Goal: Task Accomplishment & Management: Manage account settings

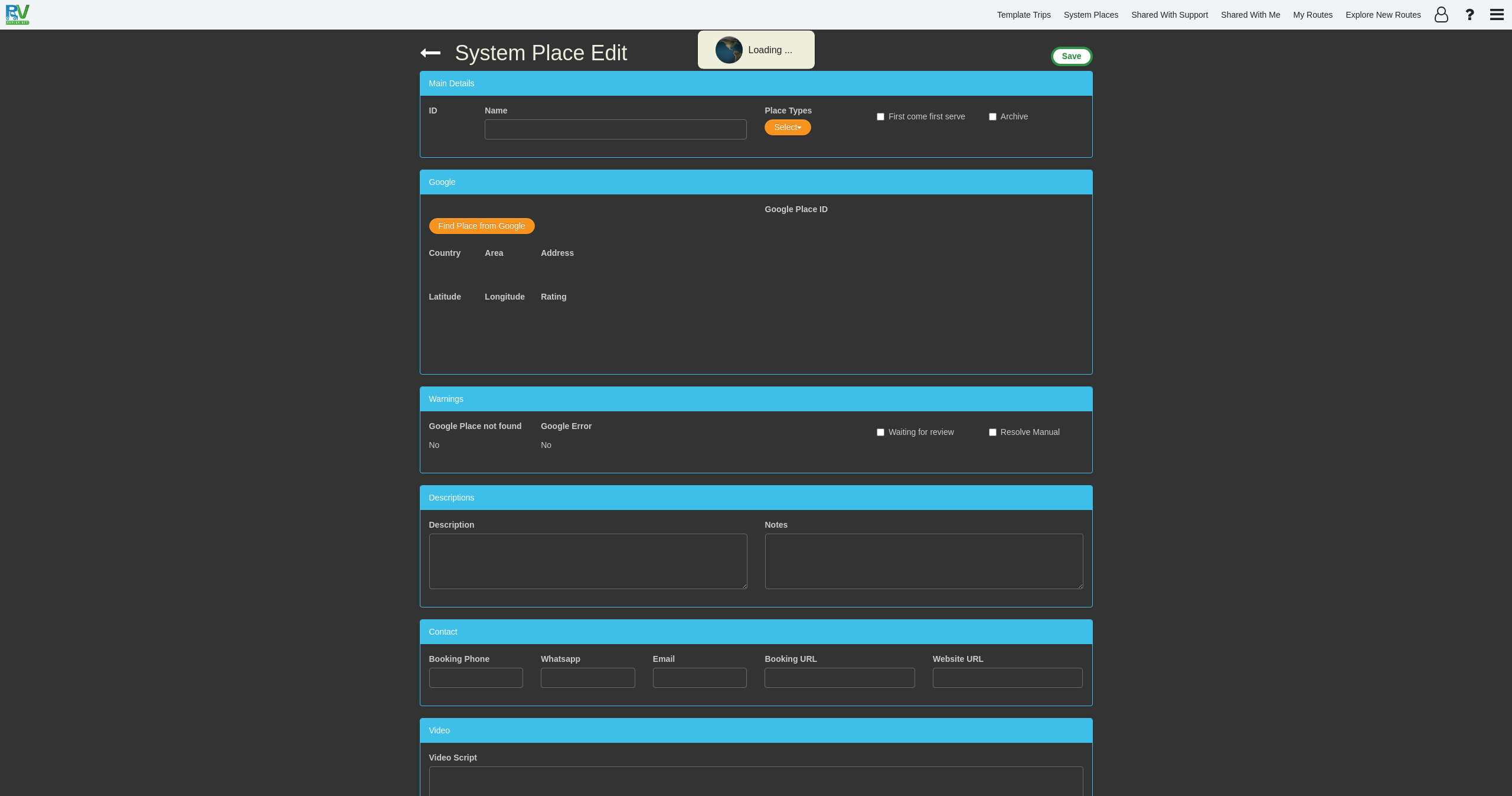
type input "Parking [GEOGRAPHIC_DATA]"
type input "31164277482"
type input "[URL][DOMAIN_NAME]"
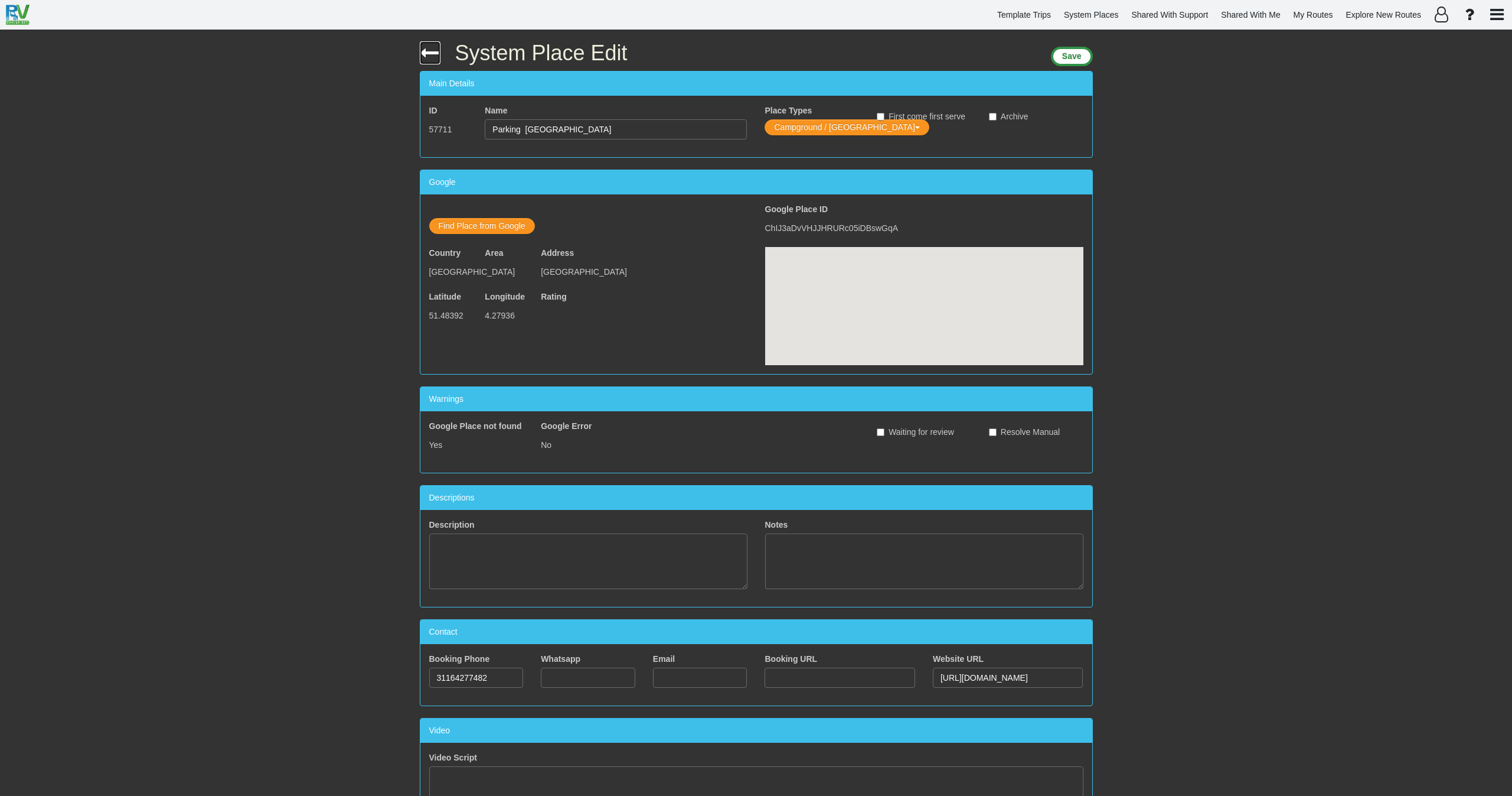
click at [421, 50] on icon at bounding box center [430, 53] width 21 height 21
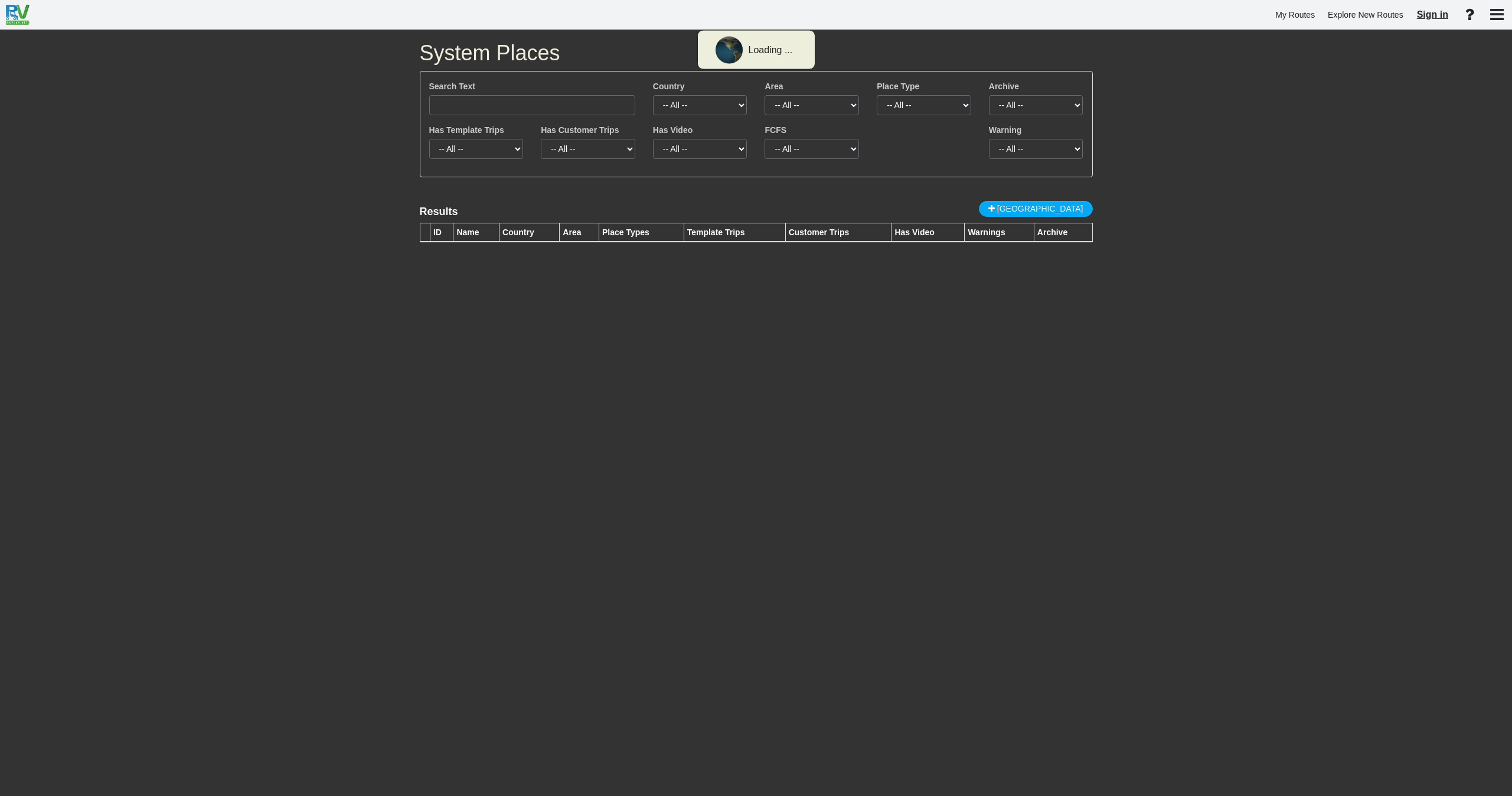
type input "Botanical Garden of the [GEOGRAPHIC_DATA][PERSON_NAME]"
click at [1419, 16] on span "Sign in" at bounding box center [1433, 14] width 31 height 10
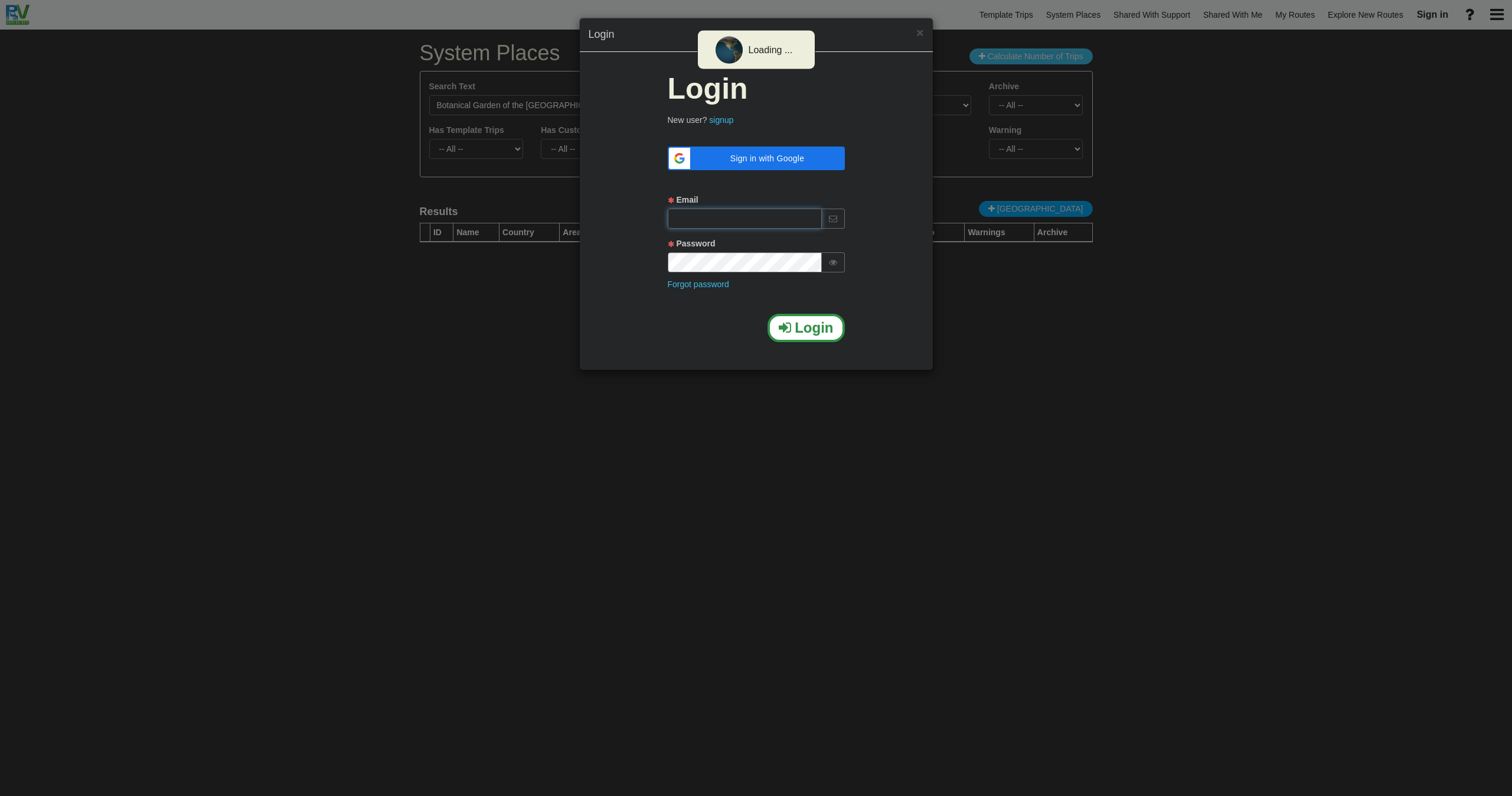
type input "nohagim@gmail.com"
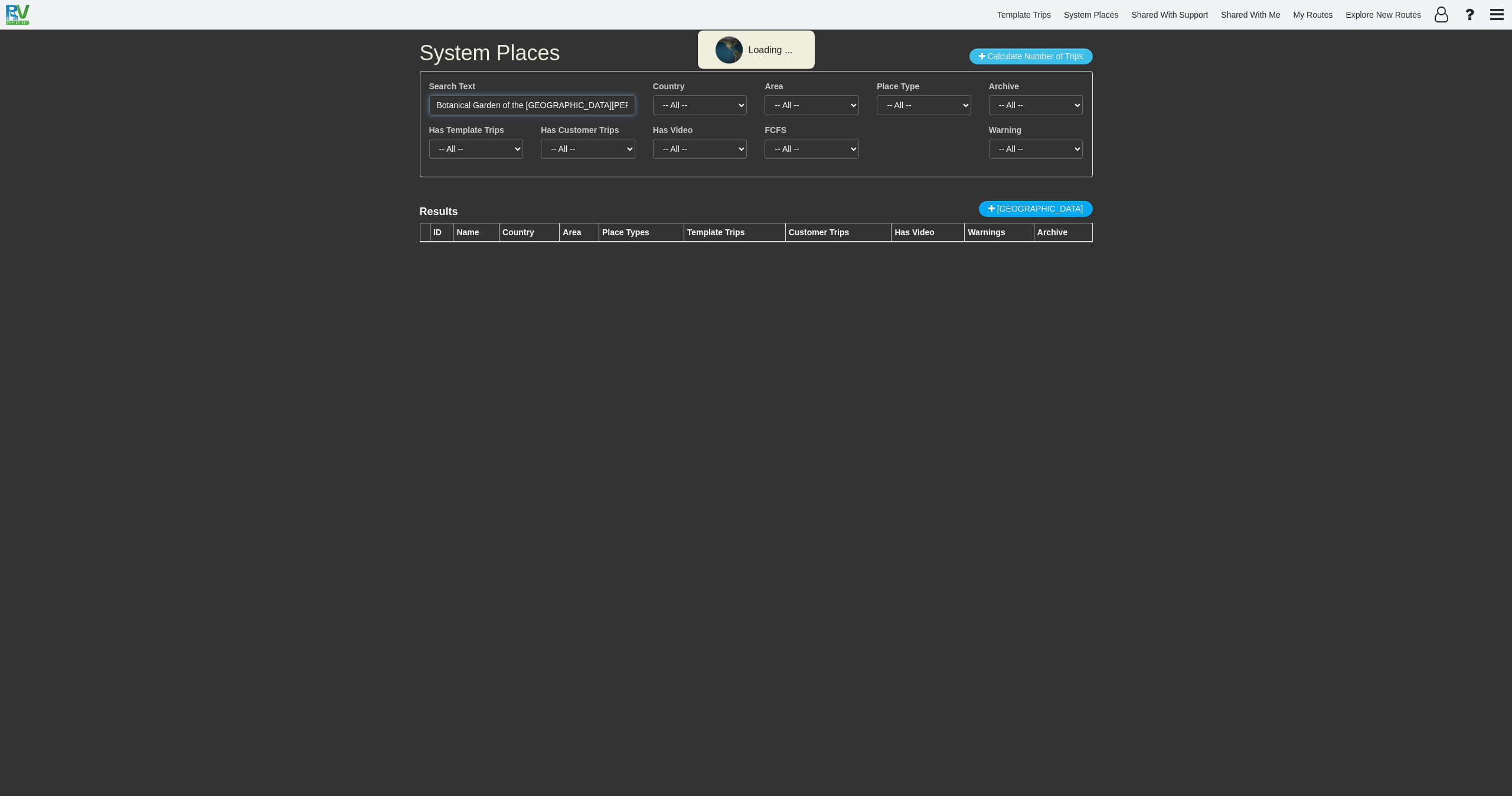
click at [480, 101] on input "Botanical Garden of the [GEOGRAPHIC_DATA][PERSON_NAME]" at bounding box center [532, 105] width 206 height 20
click at [577, 111] on input "Botanical Garden of the [GEOGRAPHIC_DATA][PERSON_NAME]" at bounding box center [532, 105] width 206 height 20
paste input "Village Camp Moab"
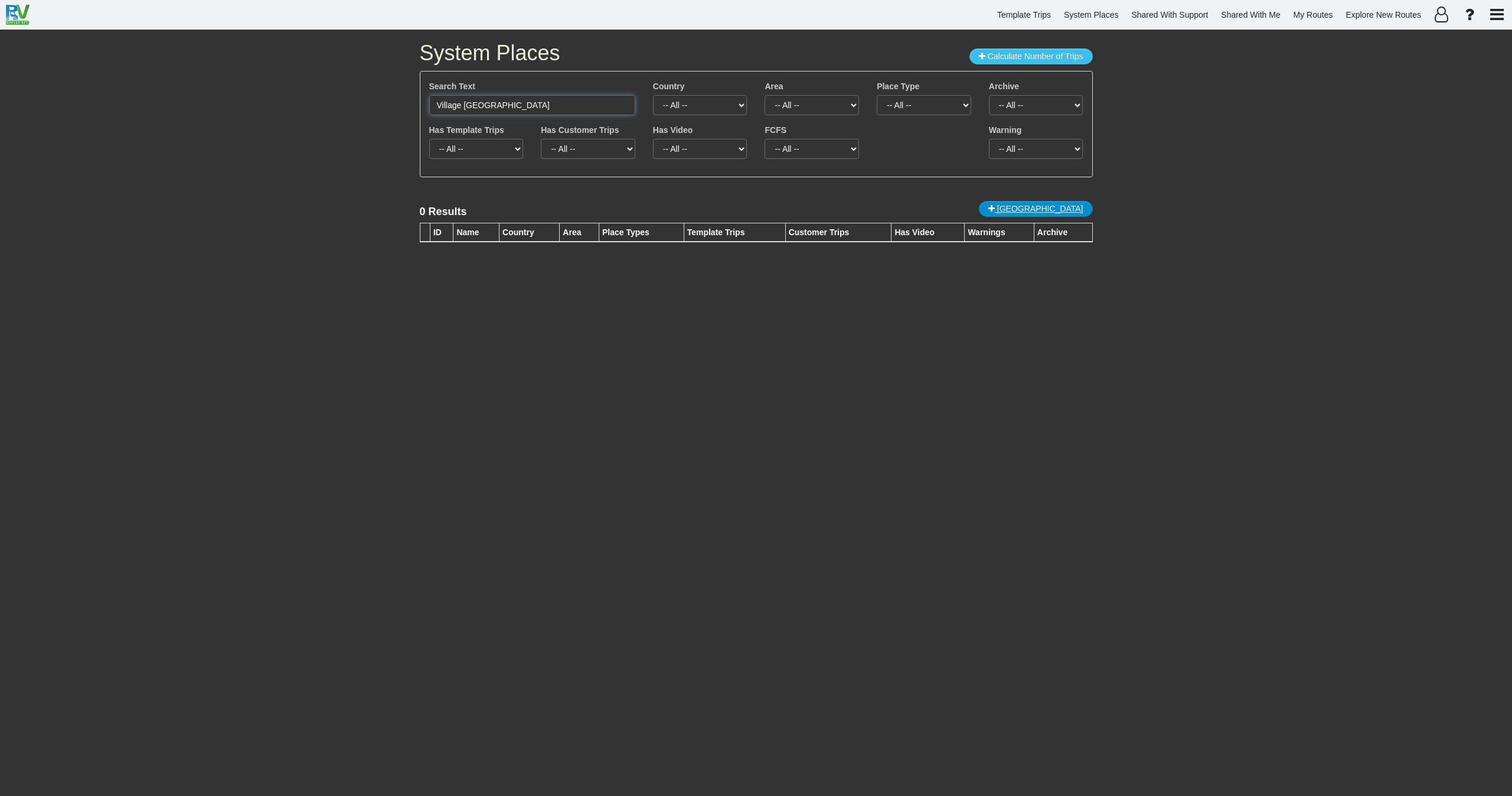
type input "Village Camp Moab"
click at [1046, 201] on link "[GEOGRAPHIC_DATA]" at bounding box center [1036, 209] width 114 height 16
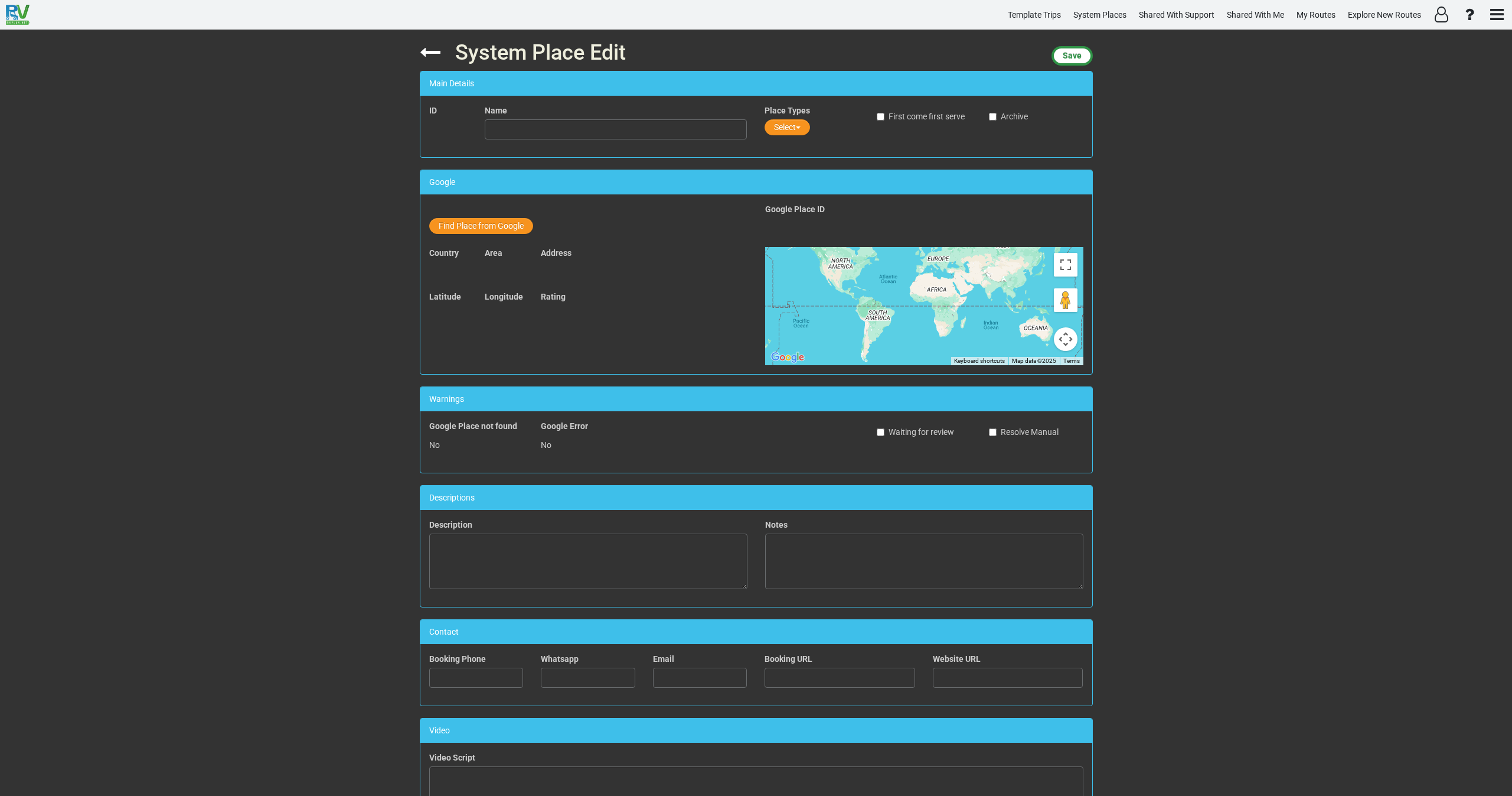
drag, startPoint x: 551, startPoint y: 116, endPoint x: 550, endPoint y: 125, distance: 9.1
click at [551, 118] on div "Name" at bounding box center [616, 122] width 262 height 35
click at [548, 127] on input "text" at bounding box center [616, 129] width 262 height 20
click at [498, 228] on button "Find Place from Google" at bounding box center [481, 226] width 104 height 16
click at [542, 228] on input "text" at bounding box center [617, 228] width 262 height 20
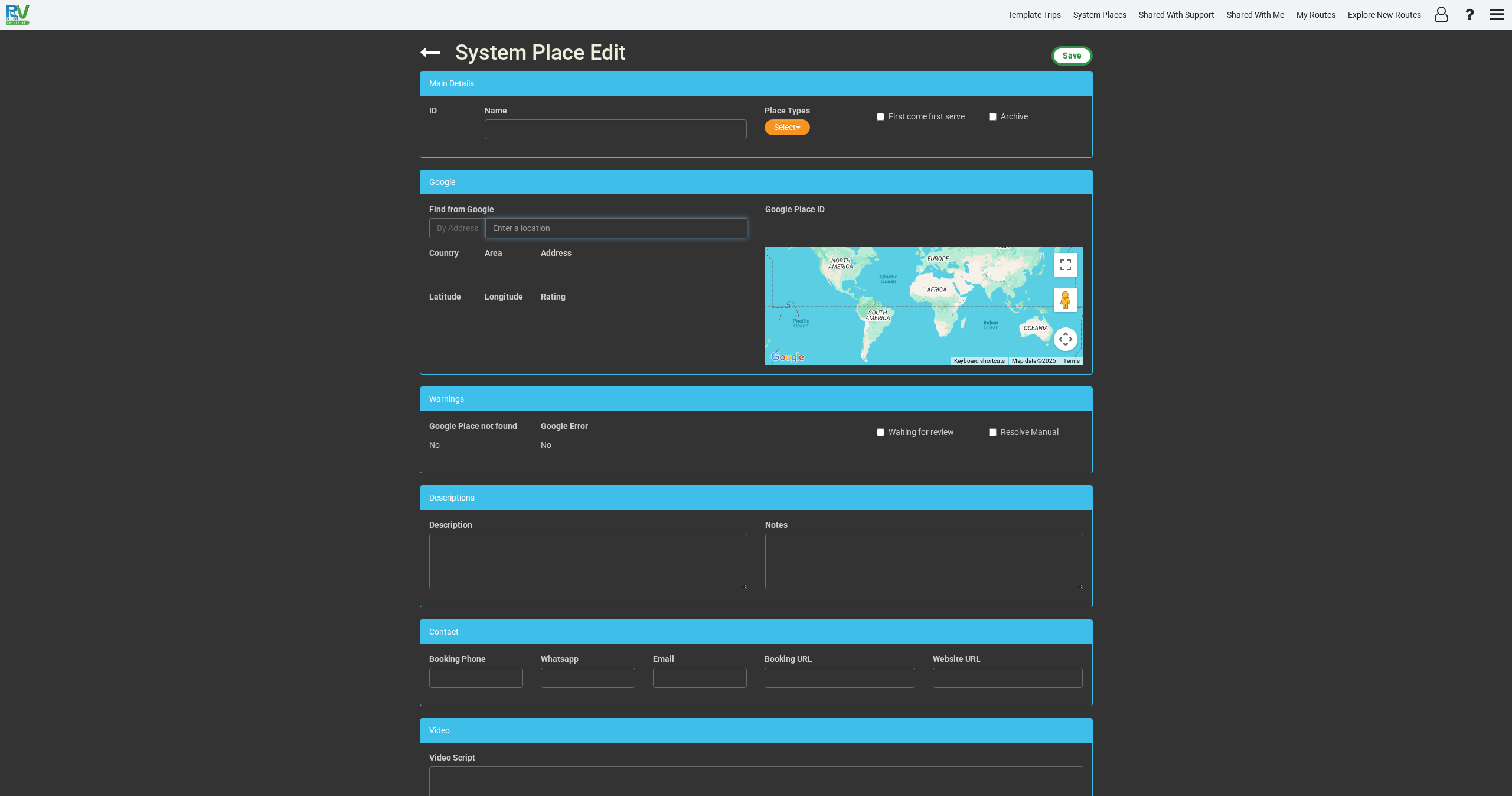
paste input "Village Camp Moab"
type input "Village Camp Moab, North Highway 191, Moab, UT, USA"
type input "Village Camp Moab"
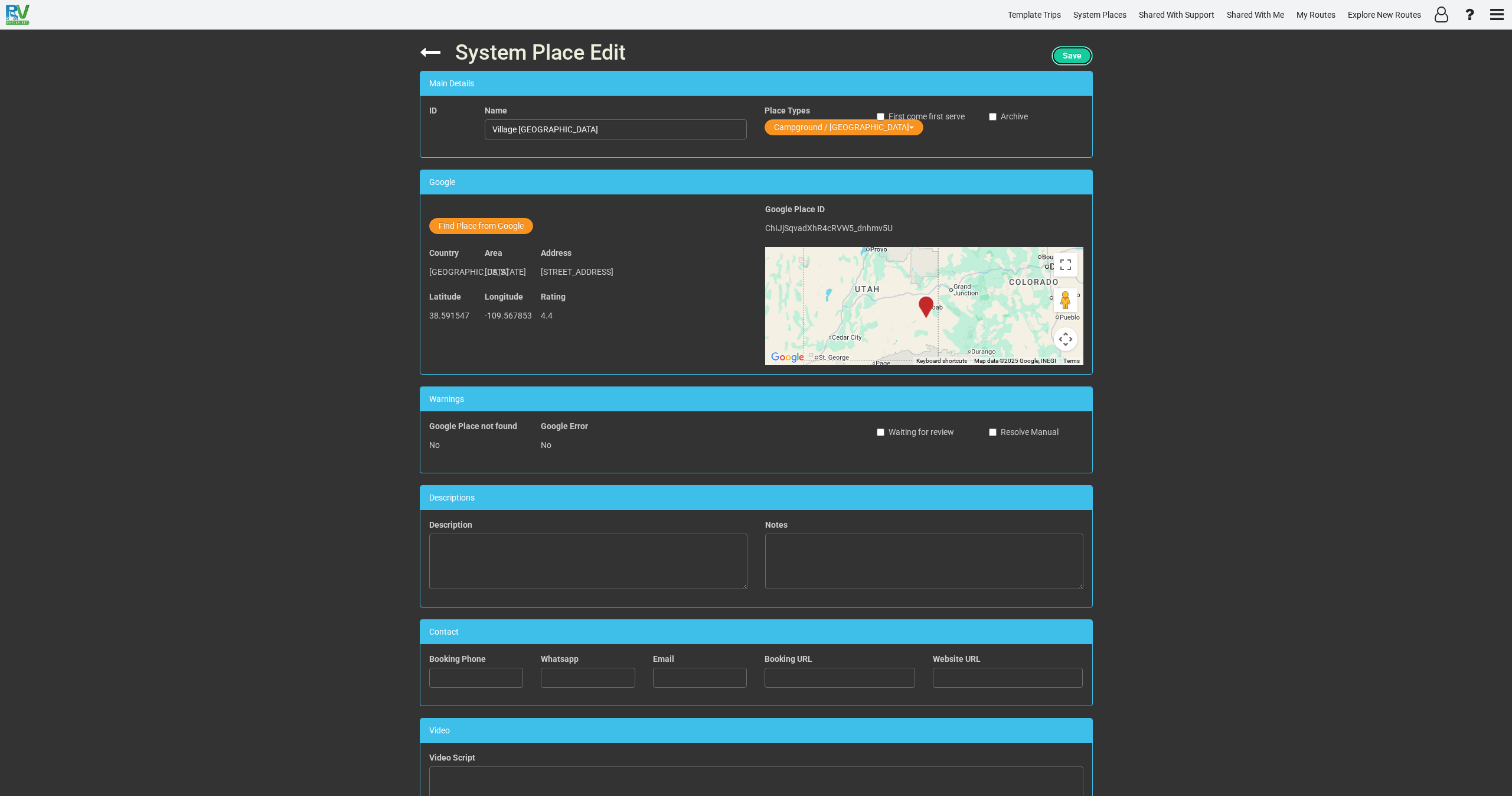
click at [1073, 51] on span "Save" at bounding box center [1072, 55] width 19 height 9
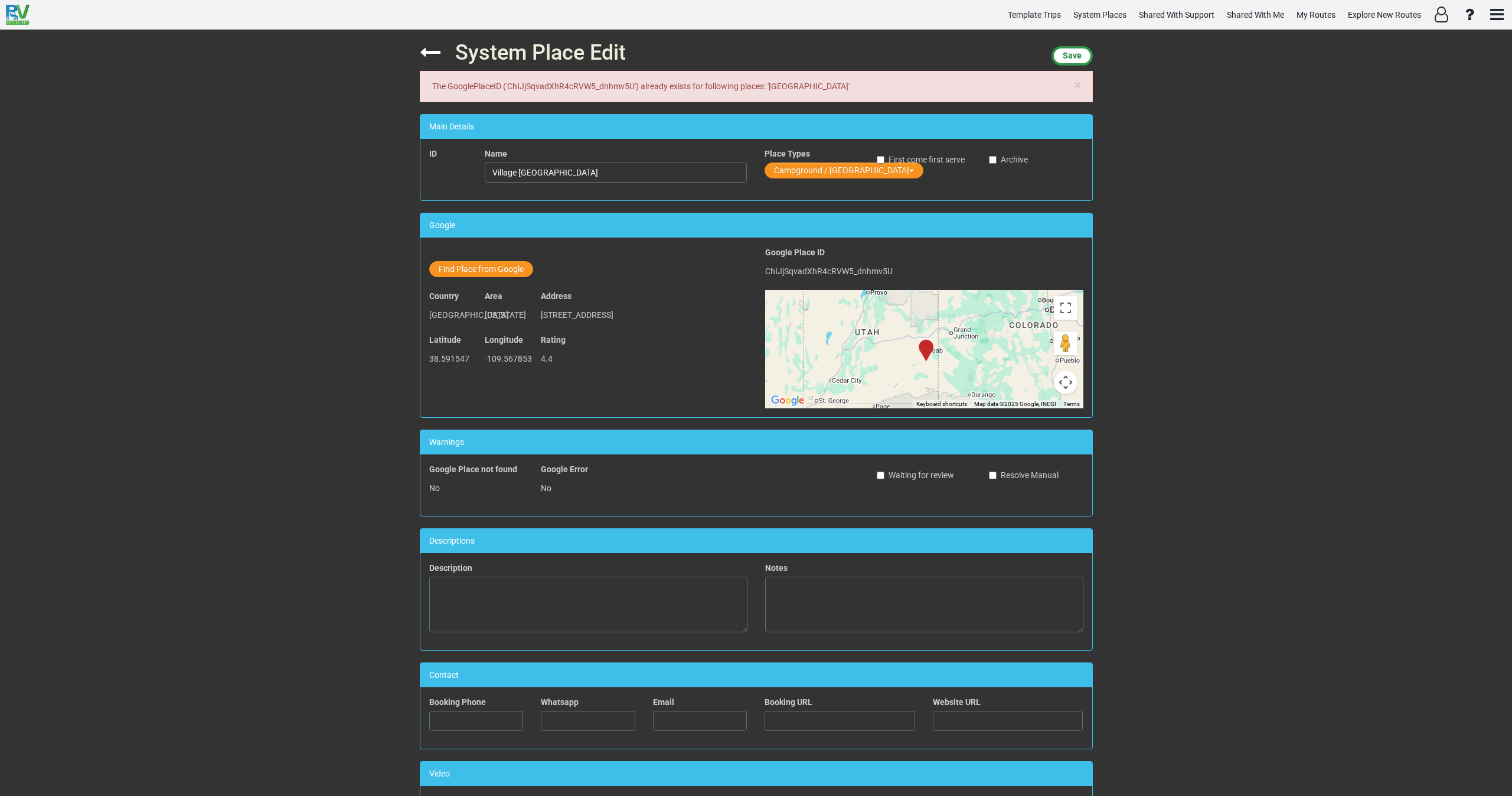
drag, startPoint x: 767, startPoint y: 86, endPoint x: 830, endPoint y: 85, distance: 63.0
click at [830, 85] on div "× The GooglePlaceID ('ChIJjSqvadXhR4cRVW5_dnhmv5U') already exists for followin…" at bounding box center [756, 86] width 673 height 31
click at [823, 86] on div "× The GooglePlaceID ('ChIJjSqvadXhR4cRVW5_dnhmv5U') already exists for followin…" at bounding box center [756, 86] width 673 height 31
drag, startPoint x: 829, startPoint y: 85, endPoint x: 768, endPoint y: 84, distance: 61.0
click at [768, 84] on div "× The GooglePlaceID ('ChIJjSqvadXhR4cRVW5_dnhmv5U') already exists for followin…" at bounding box center [756, 86] width 673 height 31
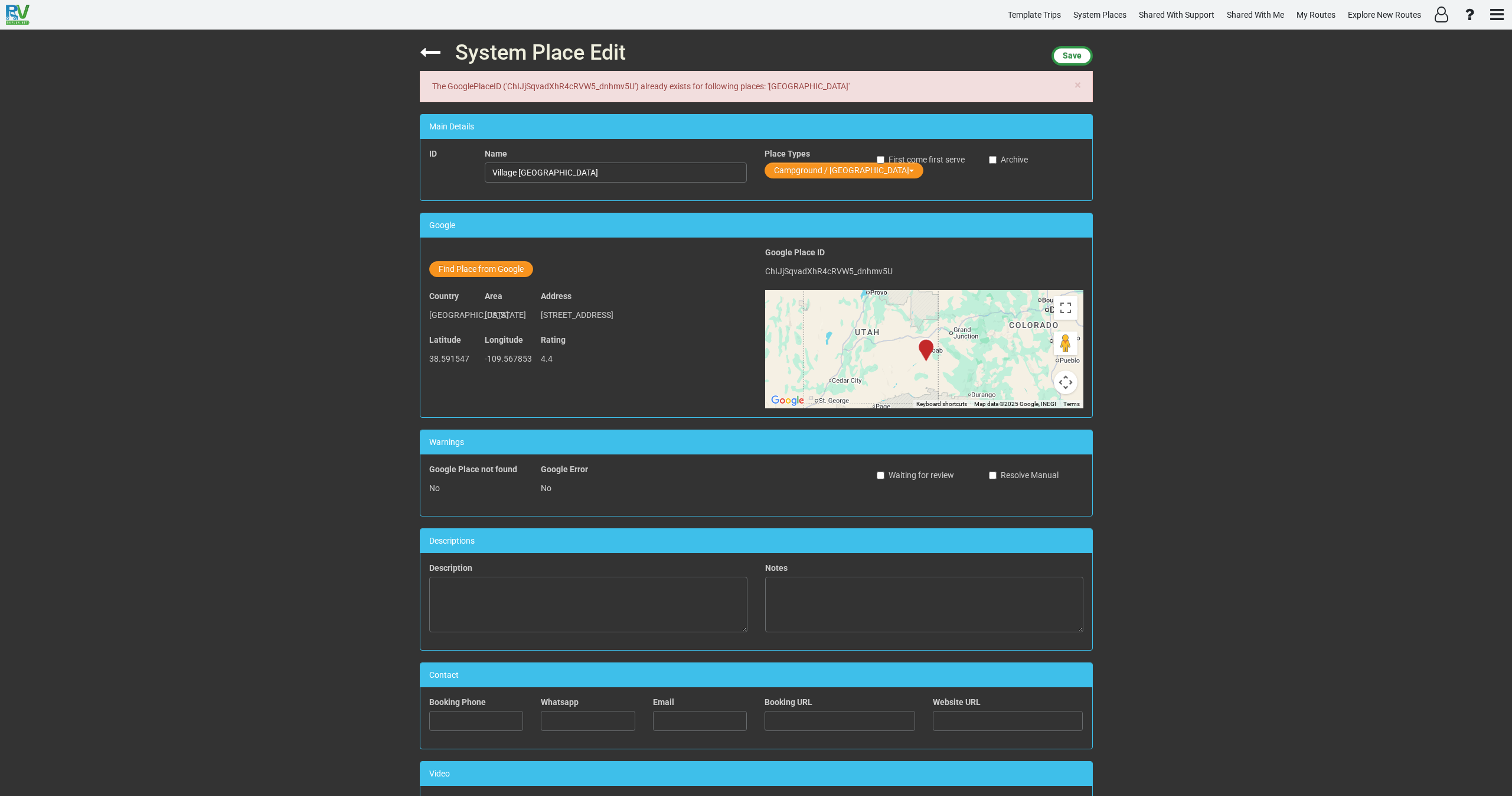
copy div "Portal RV Resort"
click at [433, 53] on icon at bounding box center [430, 52] width 21 height 21
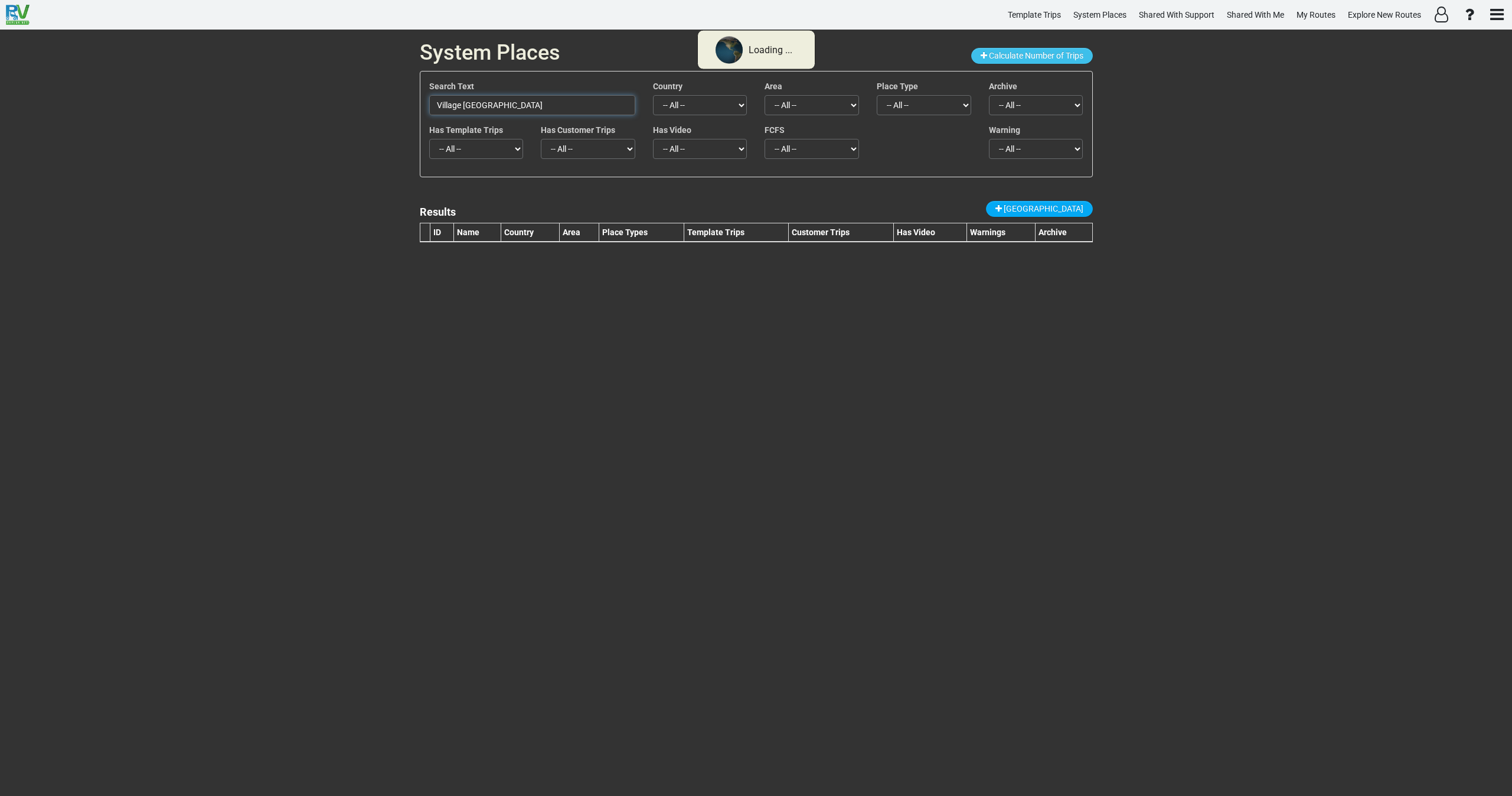
click at [359, 103] on div "System Places Calculate Number of Trips Search Text Village Camp Moab Country -…" at bounding box center [756, 412] width 1512 height 766
paste input "Portal RV Resort"
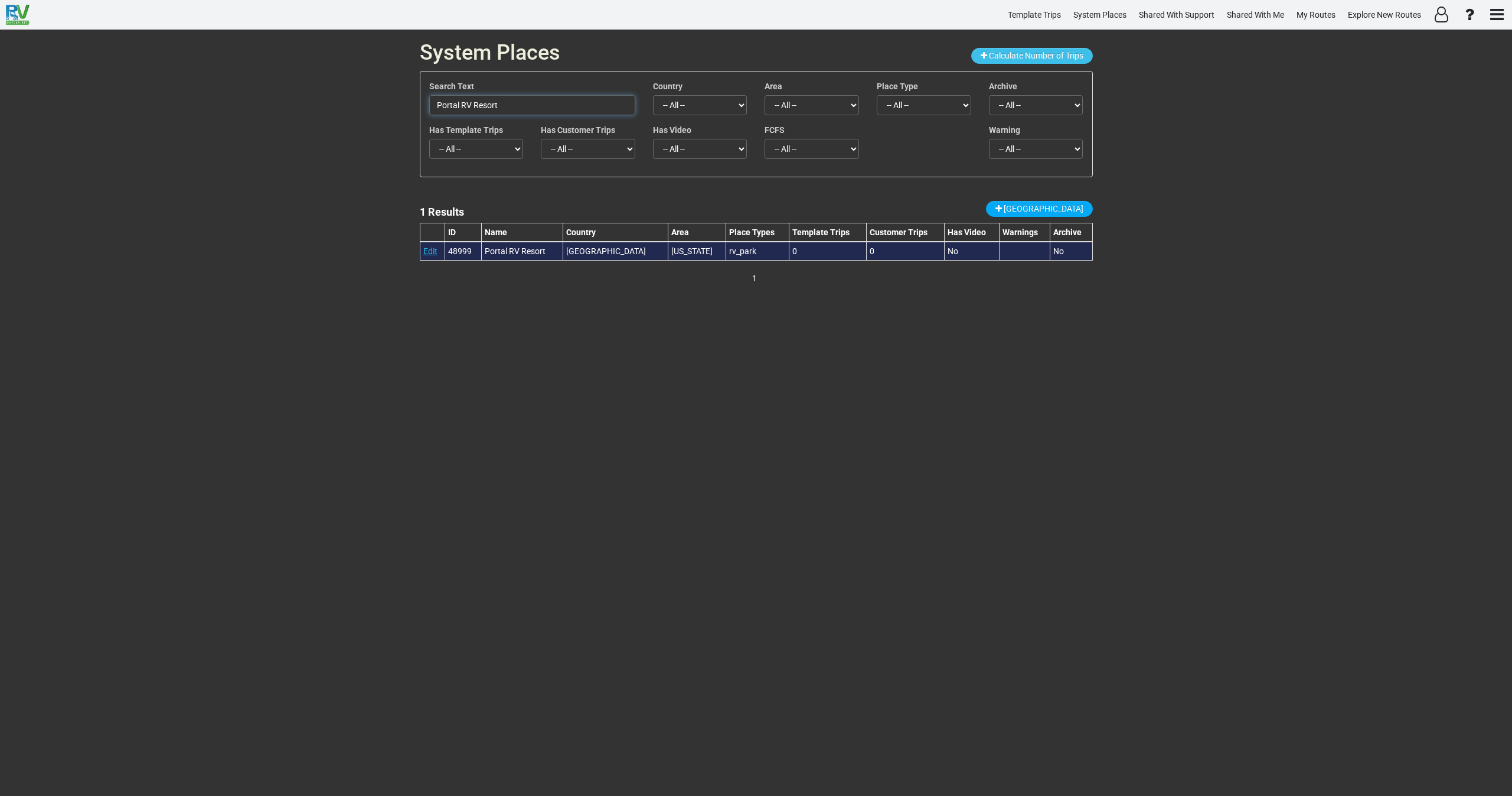
type input "Portal RV Resort"
click at [431, 253] on link "Edit" at bounding box center [431, 250] width 14 height 9
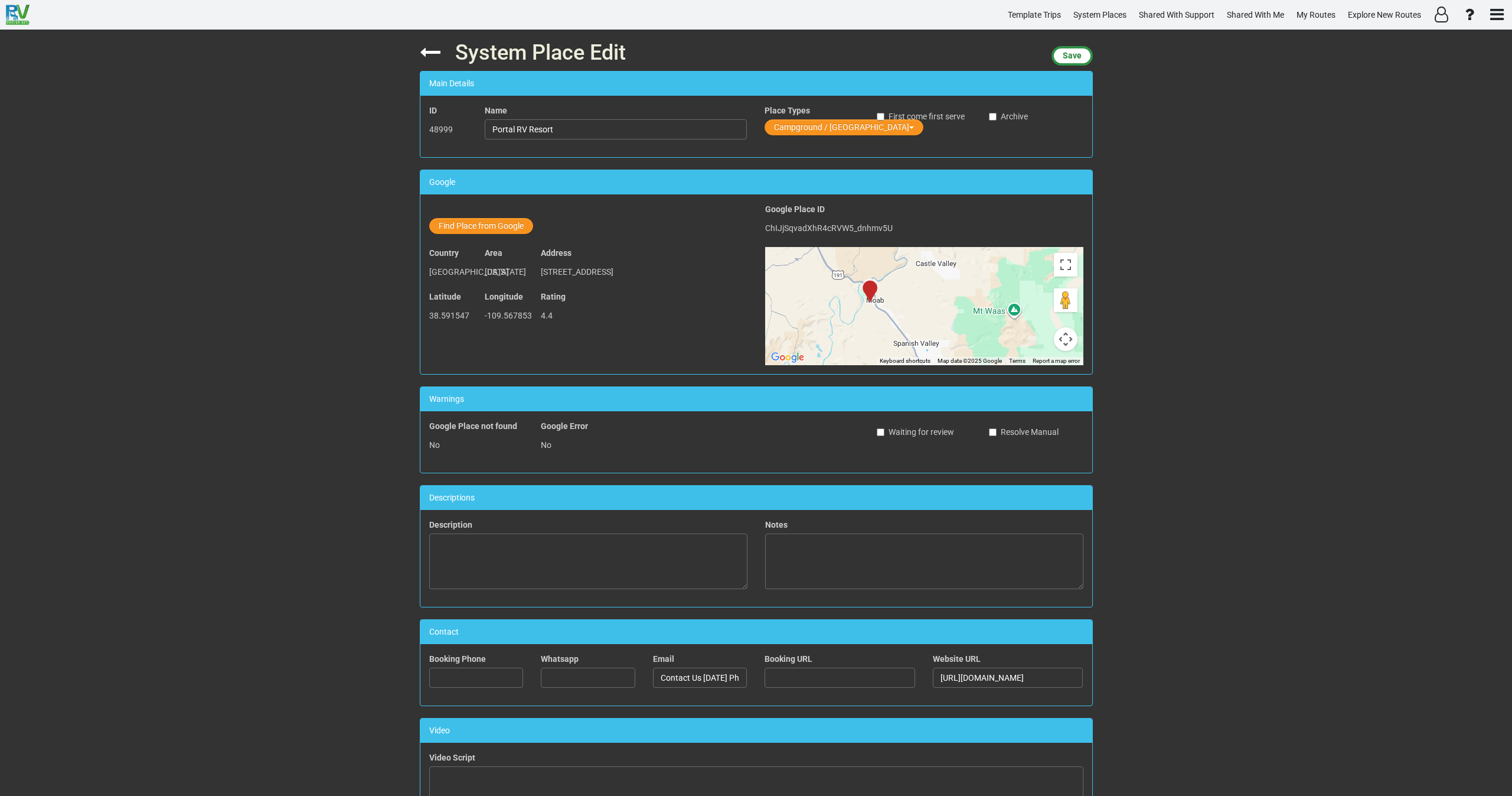
drag, startPoint x: 879, startPoint y: 315, endPoint x: 889, endPoint y: 332, distance: 19.7
click at [889, 330] on div "To activate drag with keyboard, press Alt + Enter. Once in keyboard drag state,…" at bounding box center [924, 306] width 318 height 118
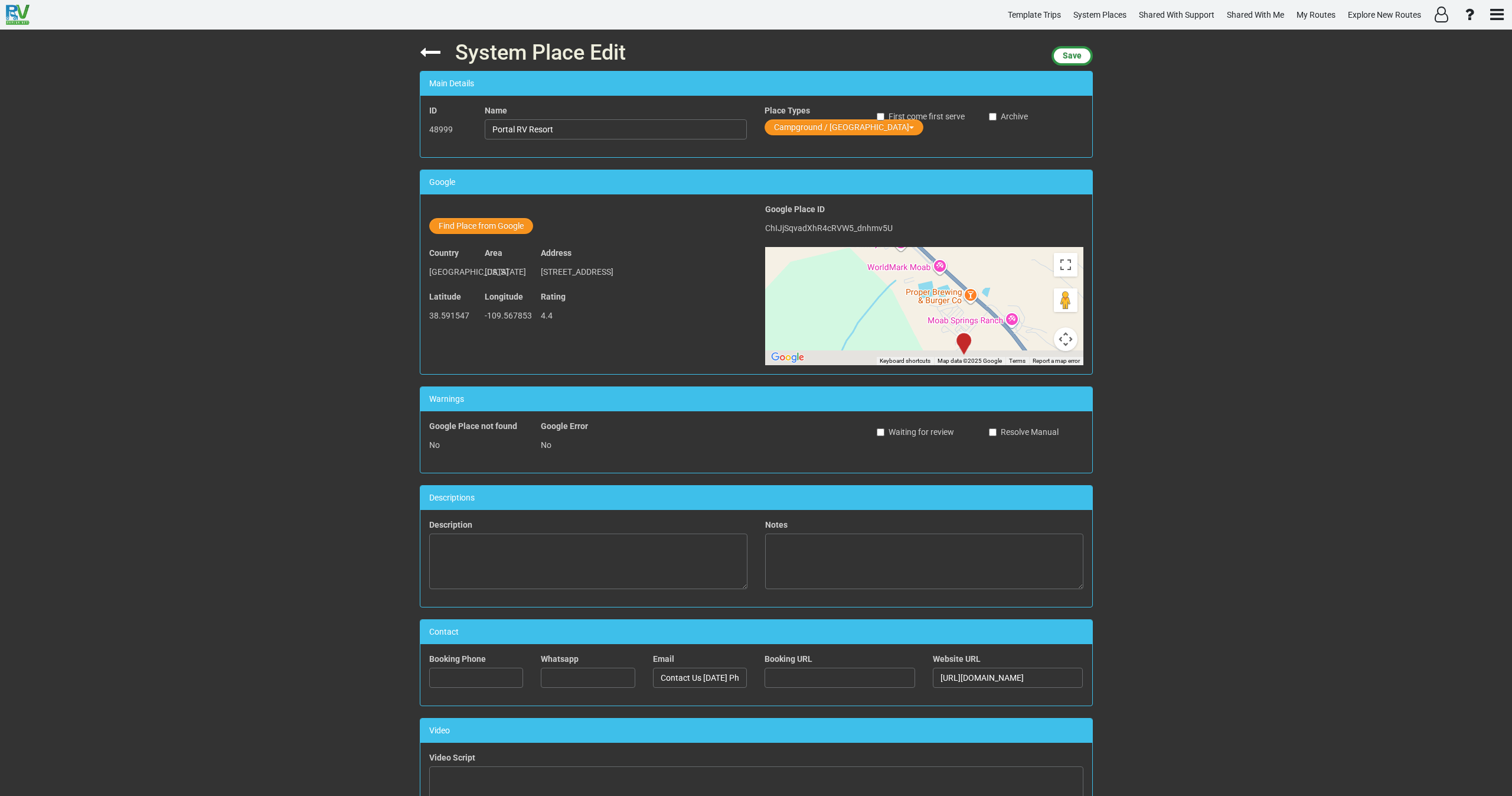
drag, startPoint x: 865, startPoint y: 284, endPoint x: 843, endPoint y: 262, distance: 31.1
click at [843, 262] on div "To activate drag with keyboard, press Alt + Enter. Once in keyboard drag state,…" at bounding box center [924, 306] width 318 height 118
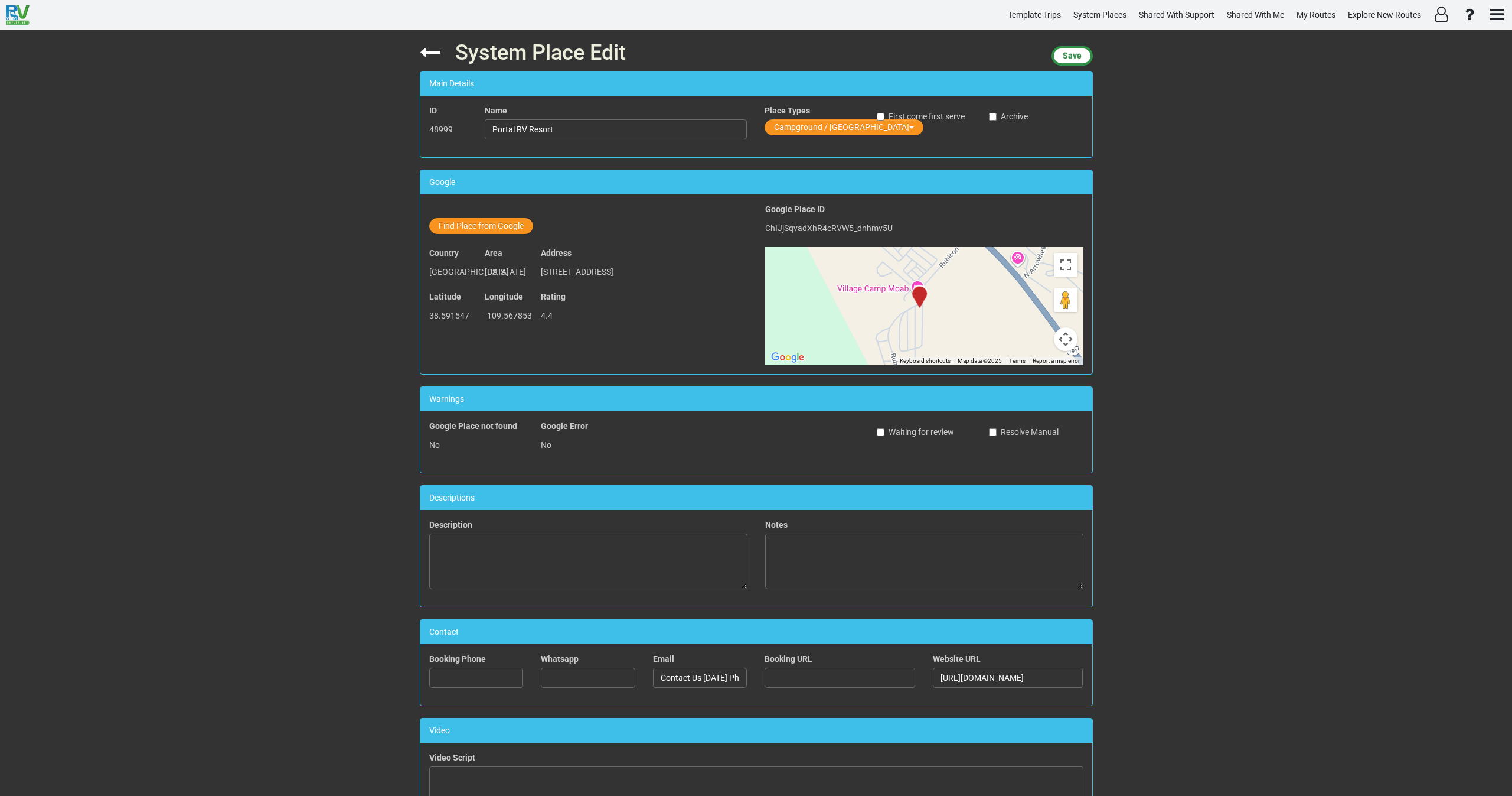
click at [869, 267] on div "To activate drag with keyboard, press Alt + Enter. Once in keyboard drag state,…" at bounding box center [924, 306] width 318 height 118
click at [484, 229] on button "Find Place from Google" at bounding box center [481, 226] width 104 height 16
click at [545, 235] on input "text" at bounding box center [617, 228] width 262 height 20
paste input "Portal RV Resort"
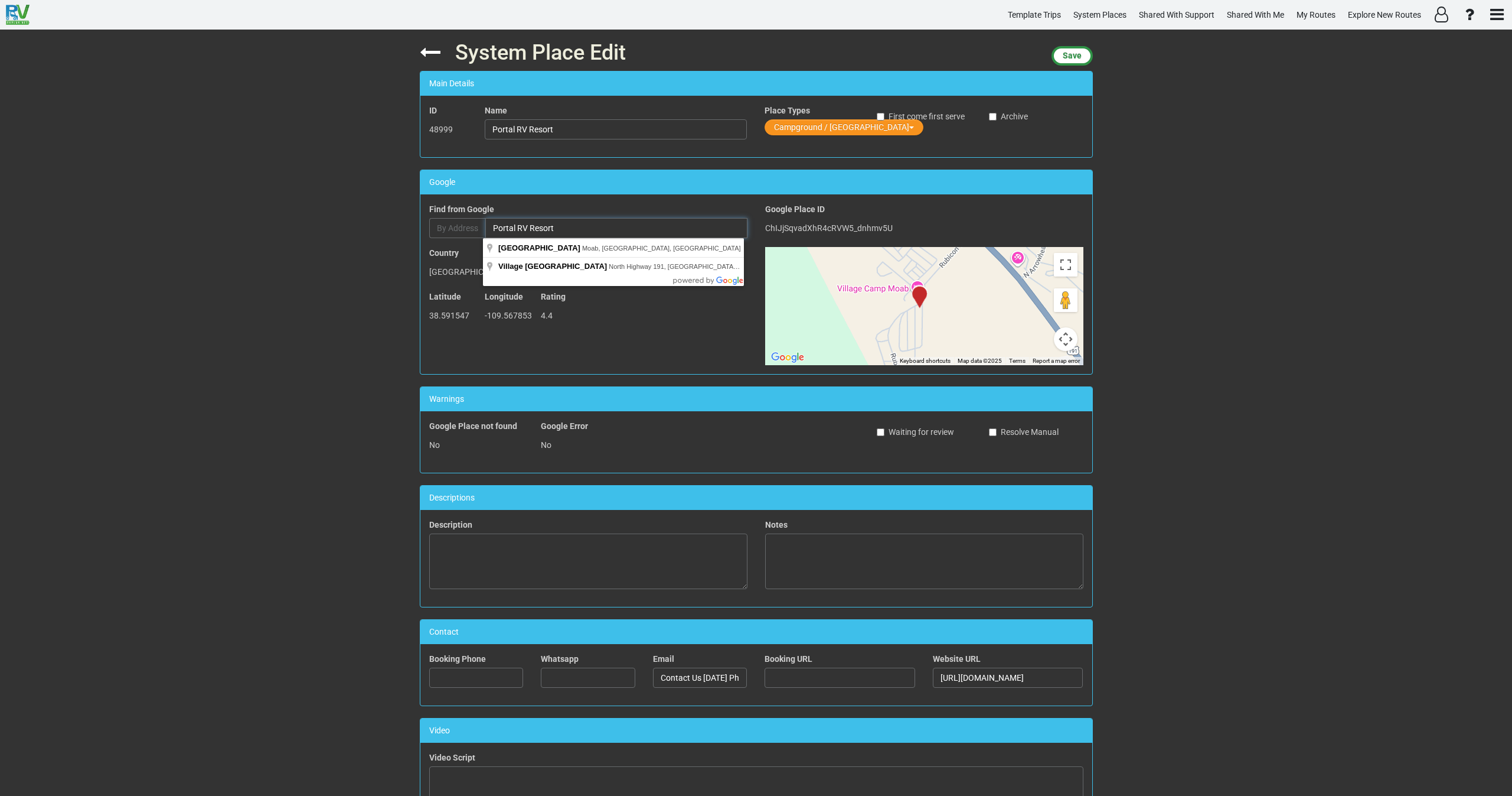
drag, startPoint x: 520, startPoint y: 225, endPoint x: 428, endPoint y: 228, distance: 92.0
click at [439, 222] on div "By Address Portal RV Resort" at bounding box center [588, 228] width 318 height 20
paste input "Village Camp Moab"
type input "Village Camp Moab, North Highway 191, Moab, UT, USA"
type input "Village Camp Moab"
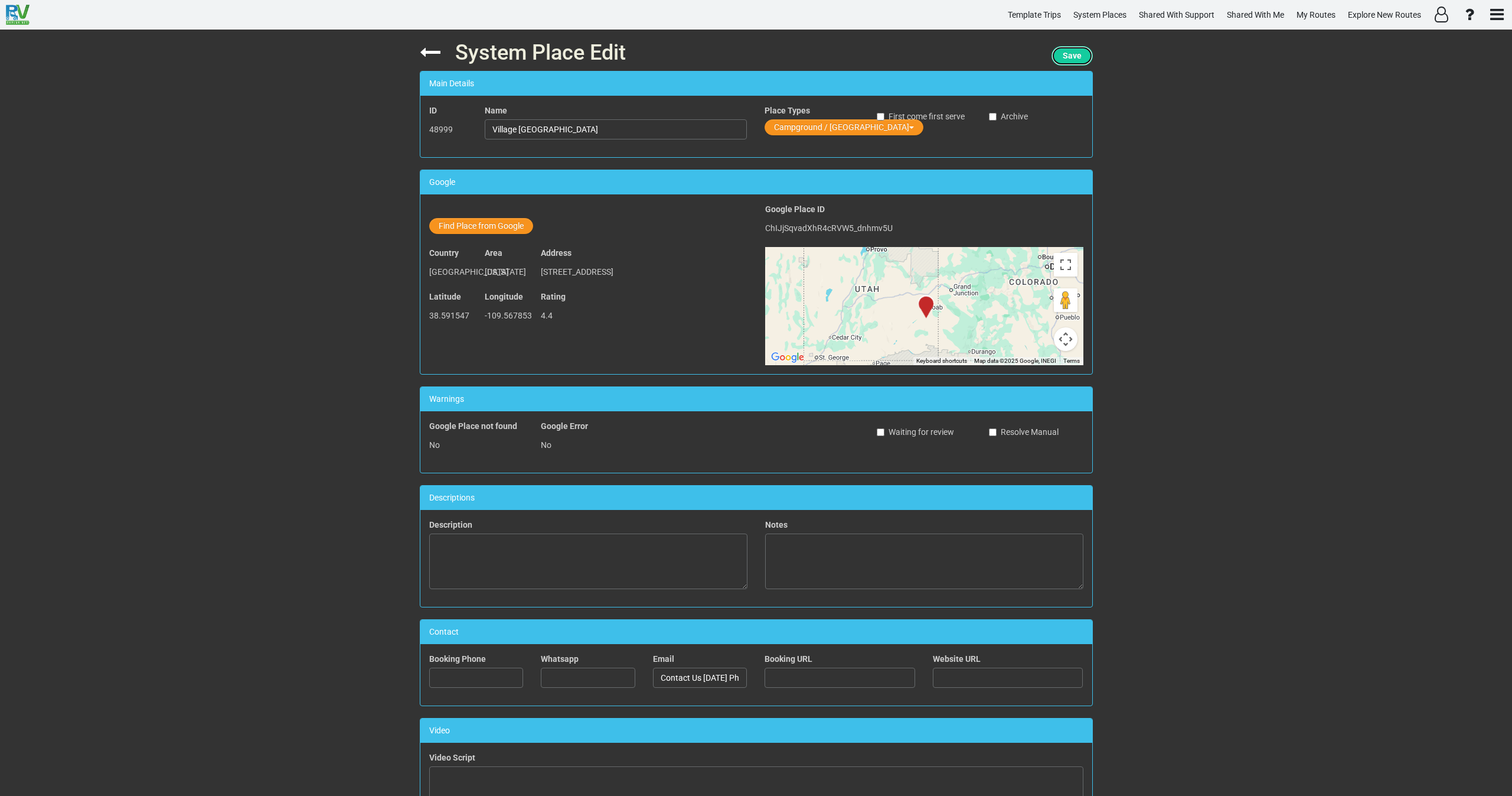
click at [1063, 56] on span "Save" at bounding box center [1072, 55] width 19 height 9
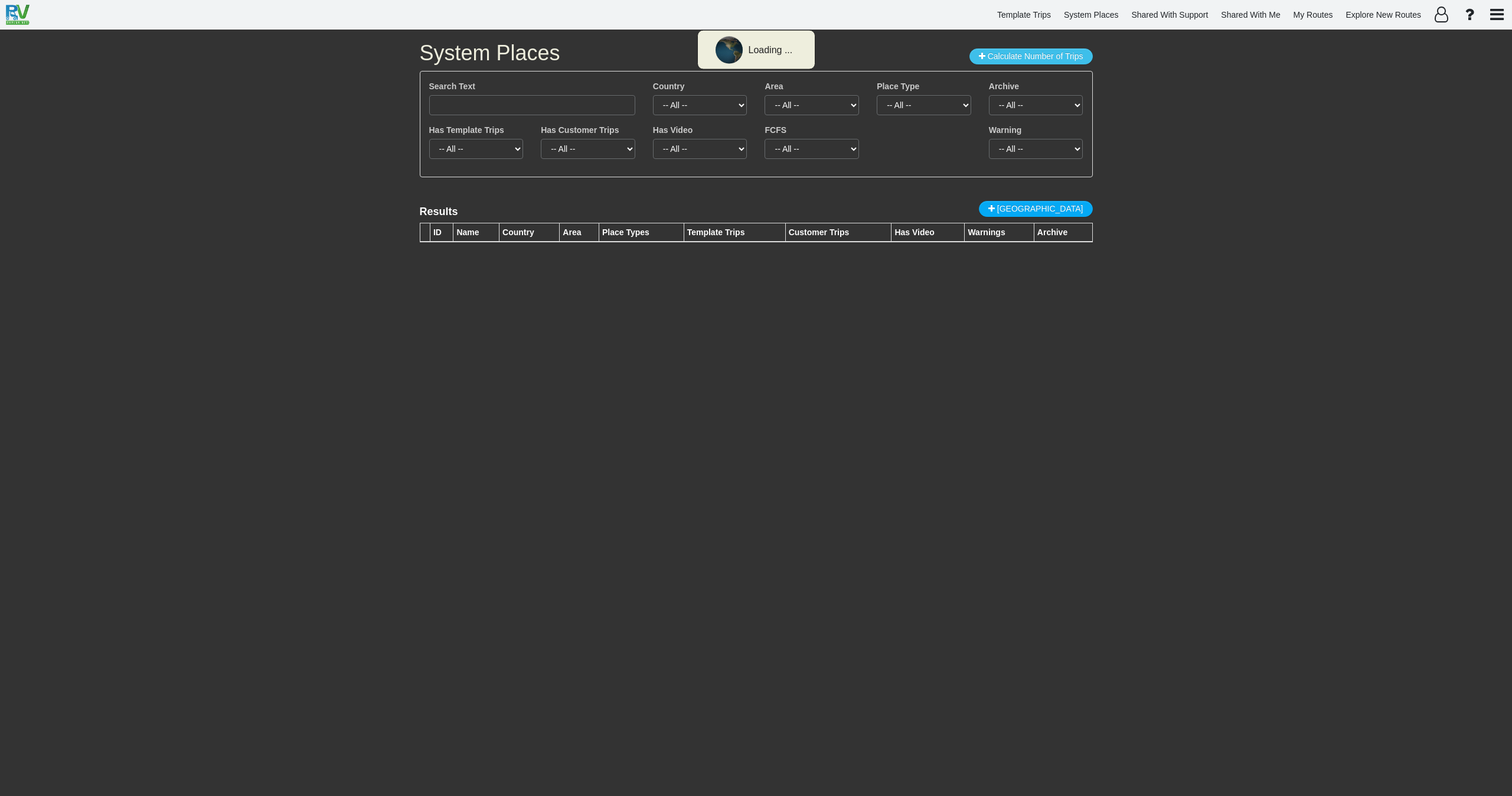
type input "Portal RV Resort"
